Goal: Task Accomplishment & Management: Manage account settings

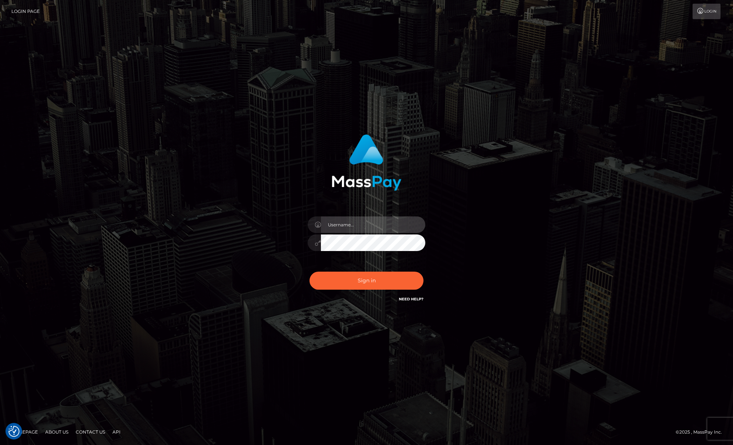
type input "Josue perales"
click at [362, 285] on button "Sign in" at bounding box center [367, 280] width 114 height 18
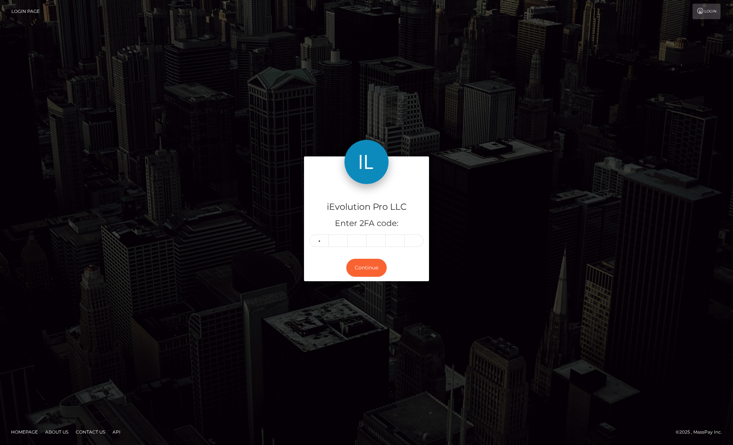
type input "7"
type input "5"
type input "4"
type input "1"
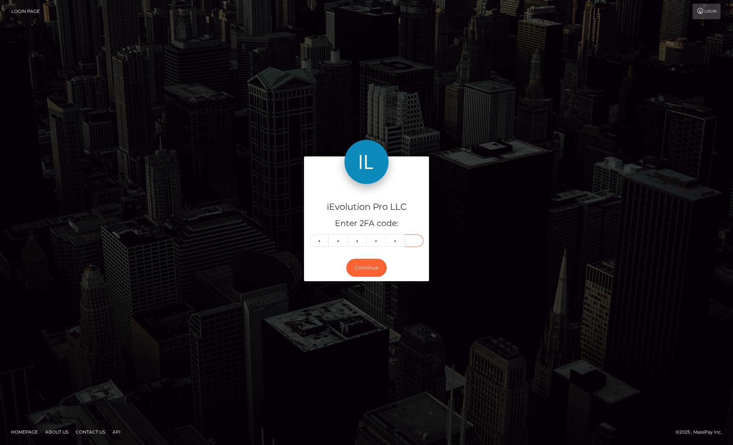
type input "3"
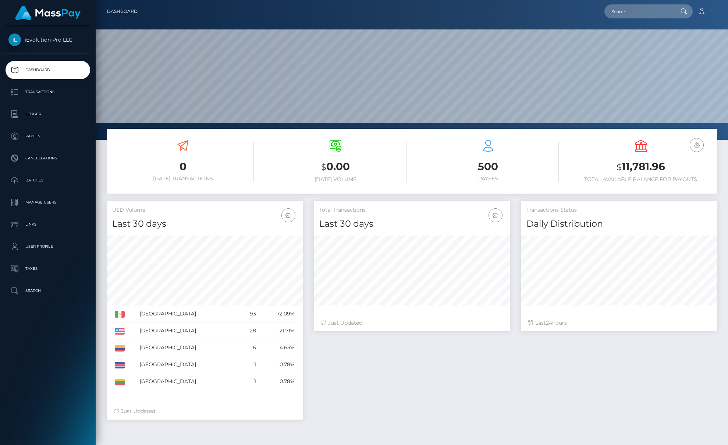
scroll to position [131, 196]
